Goal: Information Seeking & Learning: Check status

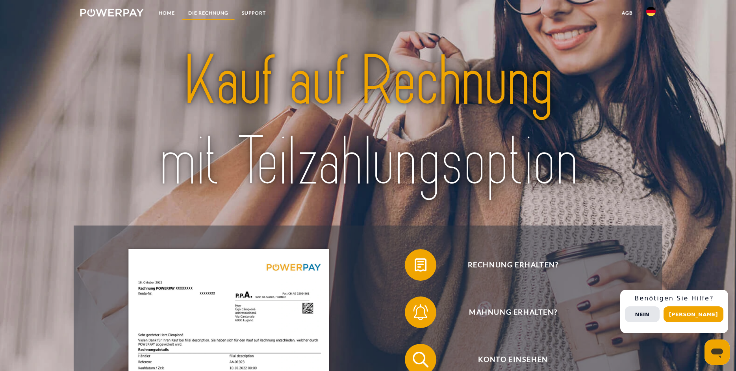
click at [218, 13] on link "DIE RECHNUNG" at bounding box center [209, 13] width 54 height 14
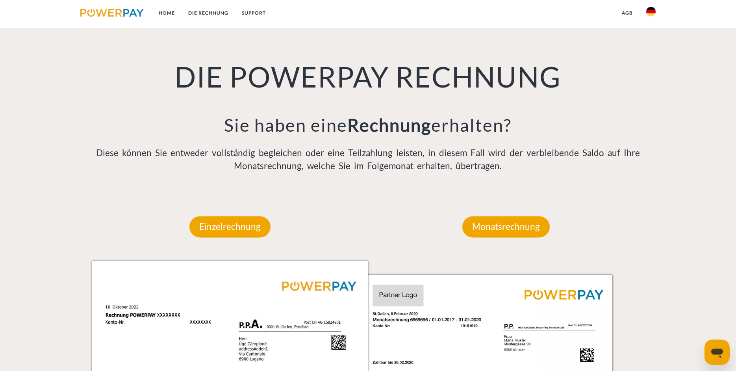
scroll to position [598, 0]
click at [39, 146] on div "DIE POWERPAY RECHNUNG Sie haben eine Rechnung erhalten? Diese können Sie entwed…" at bounding box center [368, 96] width 706 height 193
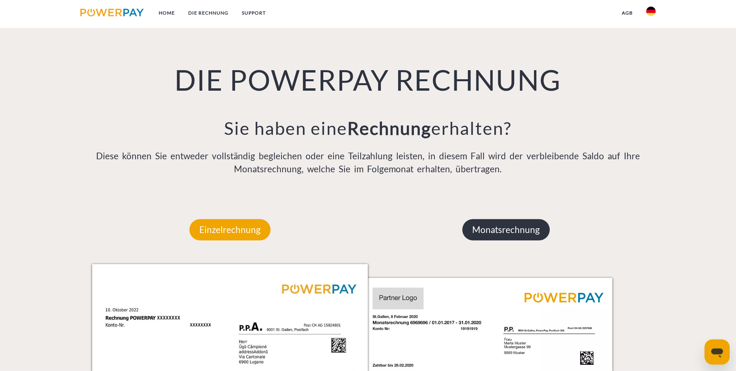
click at [522, 234] on p "Monatsrechnung" at bounding box center [506, 229] width 87 height 21
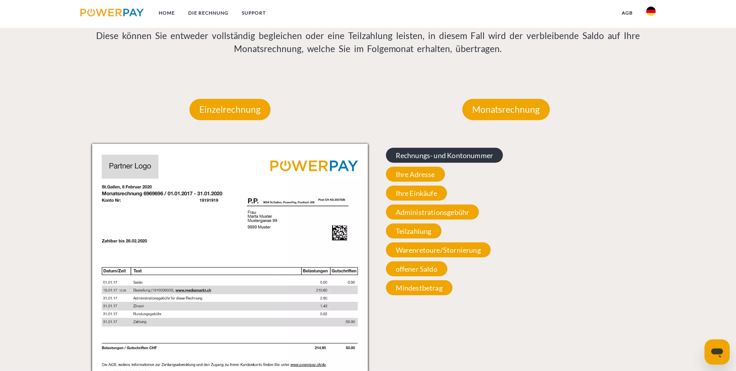
scroll to position [716, 0]
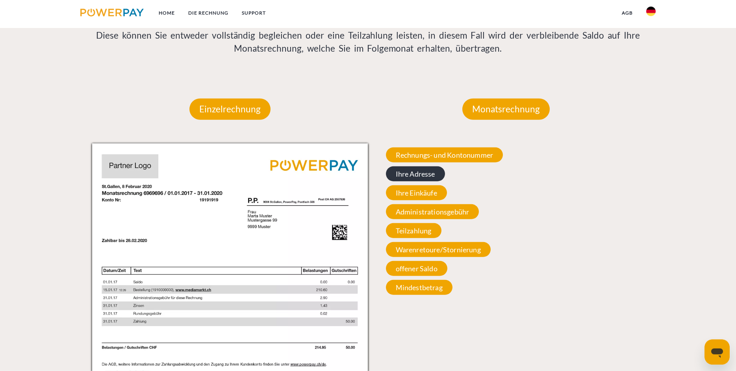
click at [413, 173] on span "Ihre Adresse" at bounding box center [415, 173] width 59 height 15
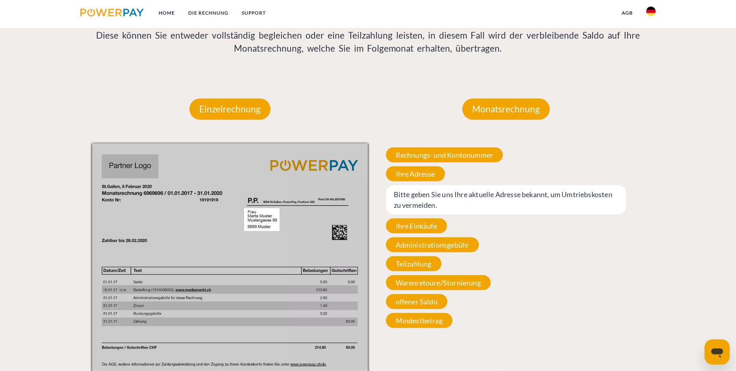
click at [418, 192] on span "Bitte geben Sie uns Ihre aktuelle Adresse bekannt, um Umtriebskosten zu vermeid…" at bounding box center [506, 199] width 241 height 29
click at [415, 197] on span "Bitte geben Sie uns Ihre aktuelle Adresse bekannt, um Umtriebskosten zu vermeid…" at bounding box center [506, 199] width 241 height 29
drag, startPoint x: 428, startPoint y: 196, endPoint x: 441, endPoint y: 201, distance: 14.0
click at [430, 197] on span "Bitte geben Sie uns Ihre aktuelle Adresse bekannt, um Umtriebskosten zu vermeid…" at bounding box center [506, 199] width 241 height 29
click at [442, 205] on span "Bitte geben Sie uns Ihre aktuelle Adresse bekannt, um Umtriebskosten zu vermeid…" at bounding box center [506, 199] width 241 height 29
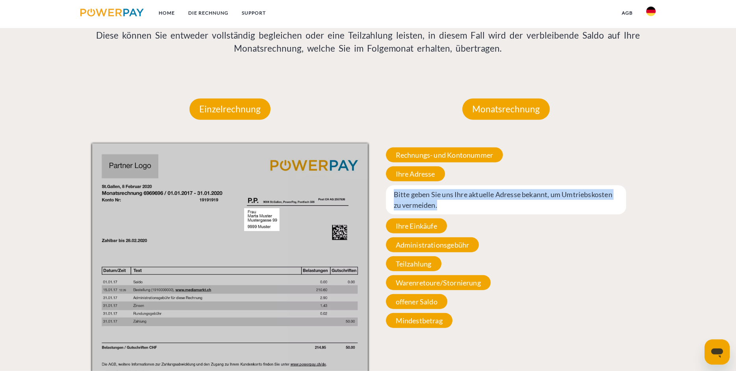
drag, startPoint x: 442, startPoint y: 205, endPoint x: 396, endPoint y: 193, distance: 47.6
click at [396, 193] on span "Bitte geben Sie uns Ihre aktuelle Adresse bekannt, um Umtriebskosten zu vermeid…" at bounding box center [506, 199] width 241 height 29
click at [449, 198] on span "Bitte geben Sie uns Ihre aktuelle Adresse bekannt, um Umtriebskosten zu vermeid…" at bounding box center [506, 199] width 241 height 29
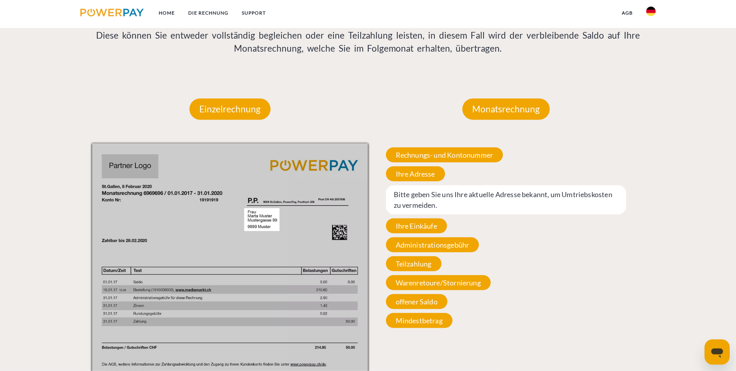
click at [440, 197] on span "Bitte geben Sie uns Ihre aktuelle Adresse bekannt, um Umtriebskosten zu vermeid…" at bounding box center [506, 199] width 241 height 29
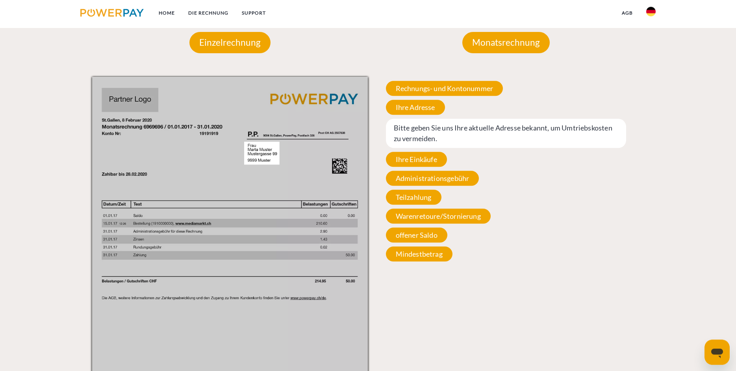
scroll to position [756, 0]
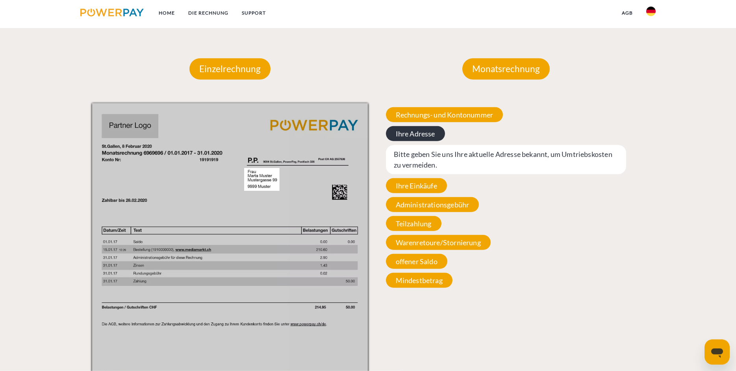
click at [427, 133] on span "Ihre Adresse" at bounding box center [415, 133] width 59 height 15
click at [432, 154] on span "Bitte geben Sie uns Ihre aktuelle Adresse bekannt, um Umtriebskosten zu vermeid…" at bounding box center [506, 159] width 241 height 29
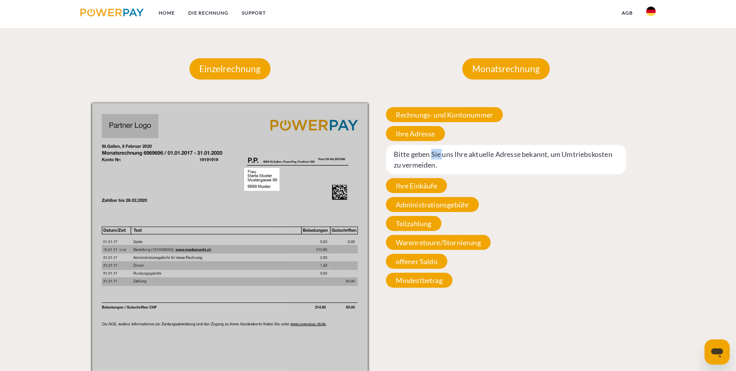
click at [432, 154] on span "Bitte geben Sie uns Ihre aktuelle Adresse bekannt, um Umtriebskosten zu vermeid…" at bounding box center [506, 159] width 241 height 29
click at [433, 154] on span "Bitte geben Sie uns Ihre aktuelle Adresse bekannt, um Umtriebskosten zu vermeid…" at bounding box center [506, 159] width 241 height 29
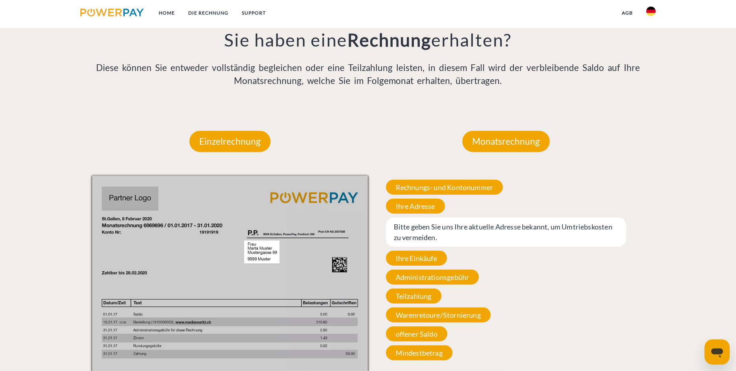
scroll to position [684, 0]
click at [499, 136] on p "Monatsrechnung" at bounding box center [506, 140] width 87 height 21
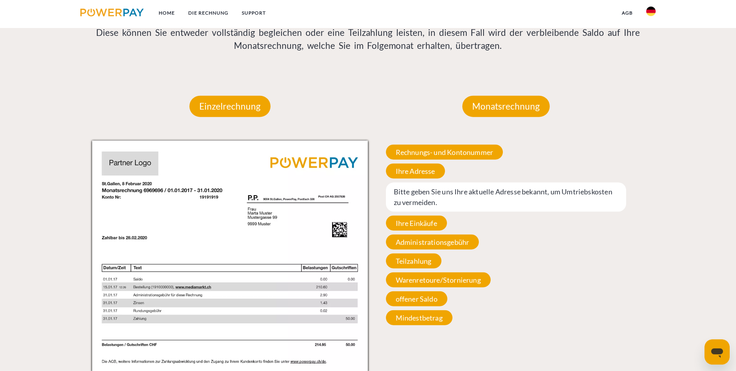
scroll to position [765, 0]
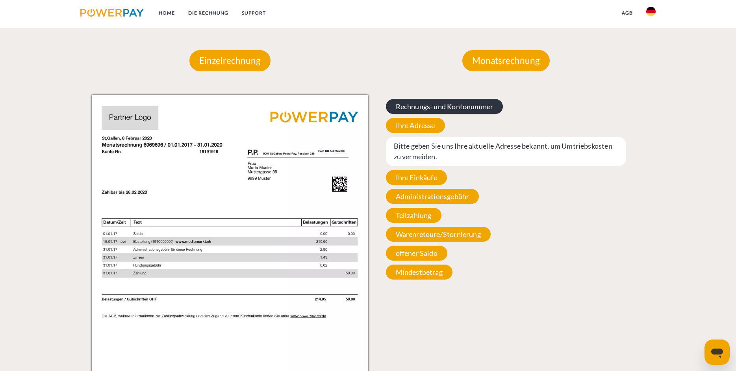
click at [444, 111] on span "Rechnungs- und Kontonummer" at bounding box center [444, 106] width 117 height 15
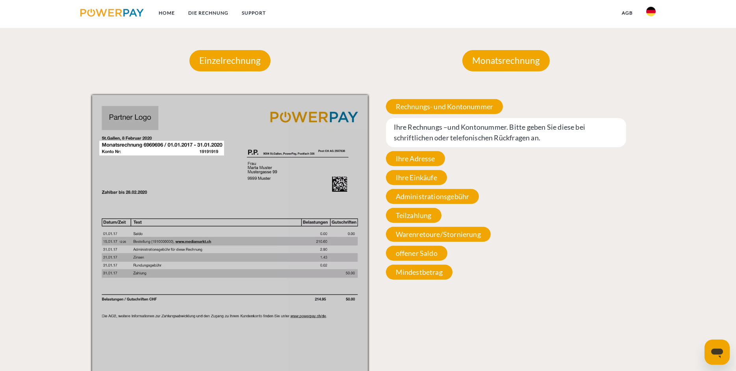
click at [448, 132] on span "Ihre Rechnungs –und Kontonummer. Bitte geben Sie diese bei schriftlichen oder t…" at bounding box center [506, 132] width 241 height 29
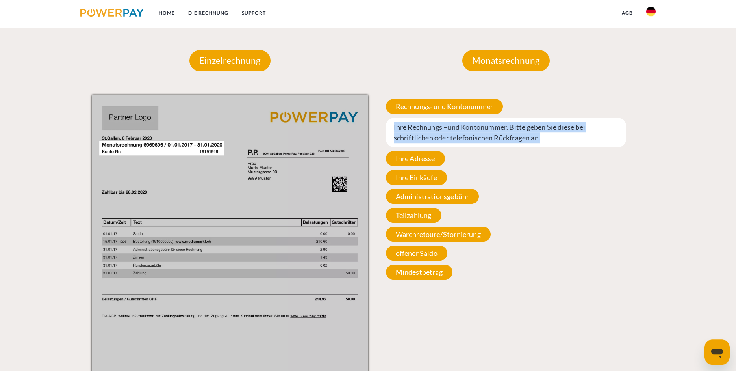
drag, startPoint x: 531, startPoint y: 138, endPoint x: 374, endPoint y: 129, distance: 156.7
click at [374, 128] on div "Rechnungs- und Kontonummer Ihre Rechnungs –und Kontonummer. Bitte geben Sie die…" at bounding box center [506, 189] width 276 height 188
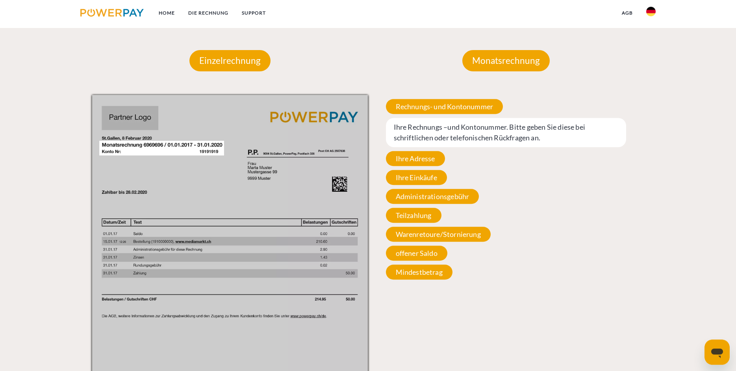
click at [527, 154] on div "Rechnungs- und Kontonummer Ihre Rechnungs –und Kontonummer. Bitte geben Sie die…" at bounding box center [506, 189] width 276 height 188
click at [423, 251] on span "offener Saldo" at bounding box center [416, 252] width 61 height 15
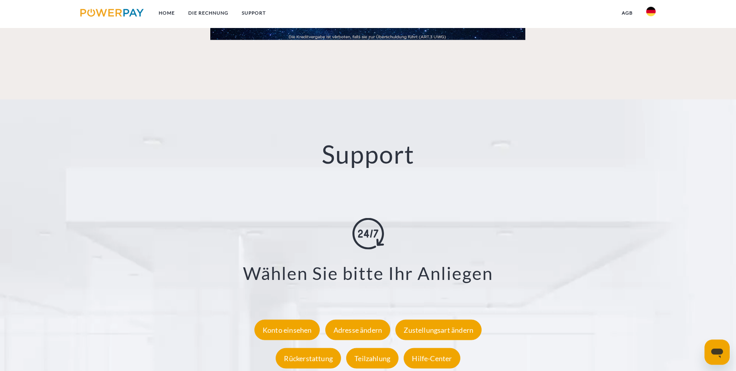
scroll to position [1533, 0]
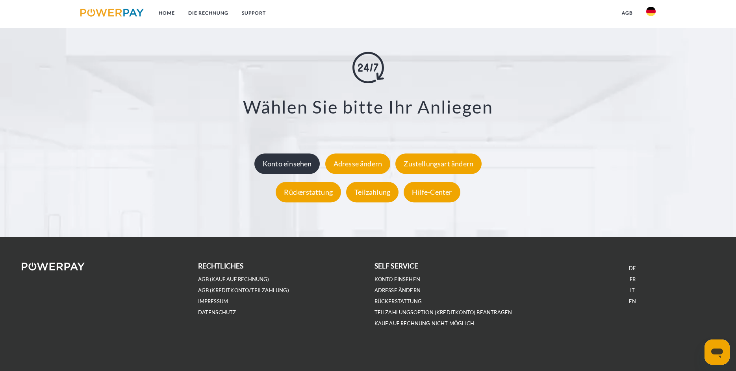
click at [305, 163] on div "Konto einsehen" at bounding box center [288, 163] width 66 height 20
